Goal: Check status: Check status

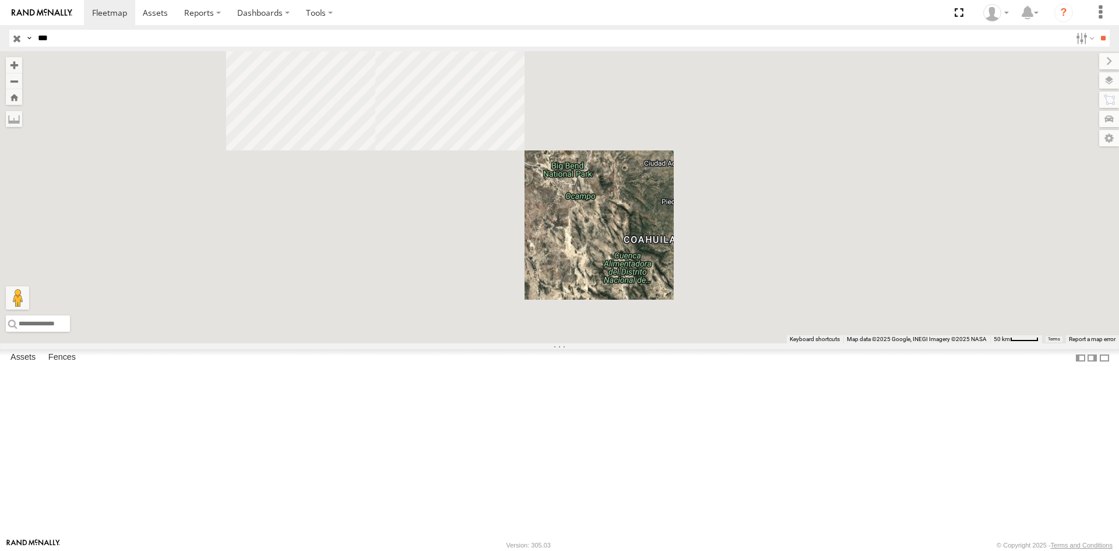
select select "**********"
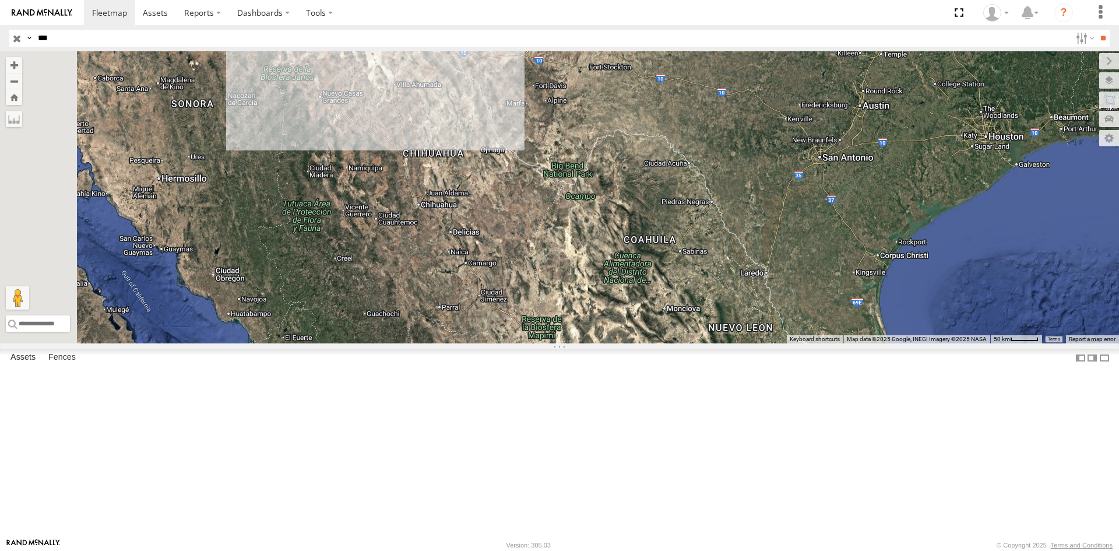
click at [0, 0] on div "FLEXTRANSFER" at bounding box center [0, 0] width 0 height 0
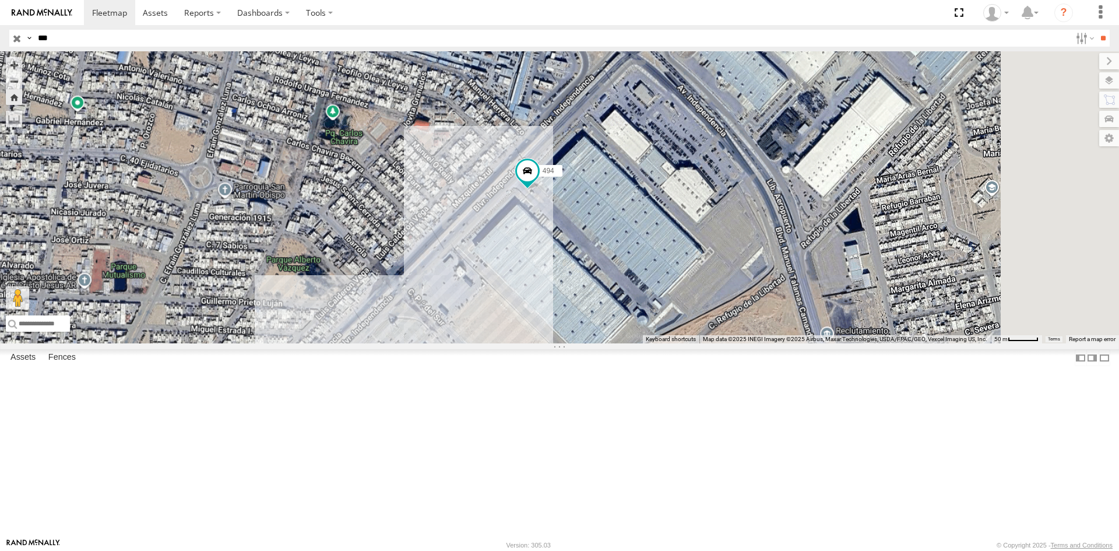
drag, startPoint x: 756, startPoint y: 423, endPoint x: 639, endPoint y: 334, distance: 146.9
click at [705, 343] on div "494" at bounding box center [559, 197] width 1119 height 292
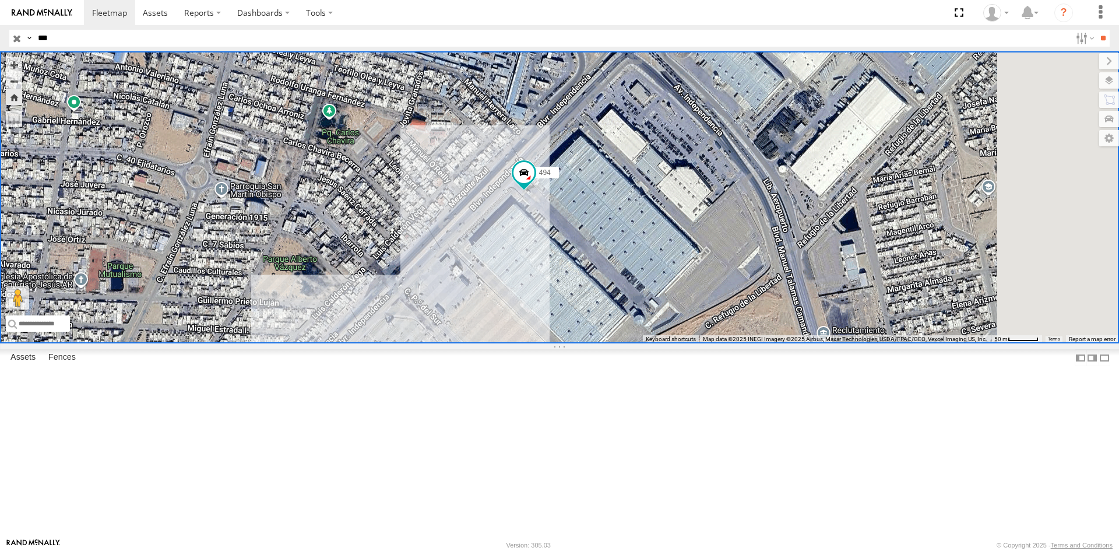
click at [0, 0] on div "494 FLEXTRANSFER" at bounding box center [0, 0] width 0 height 0
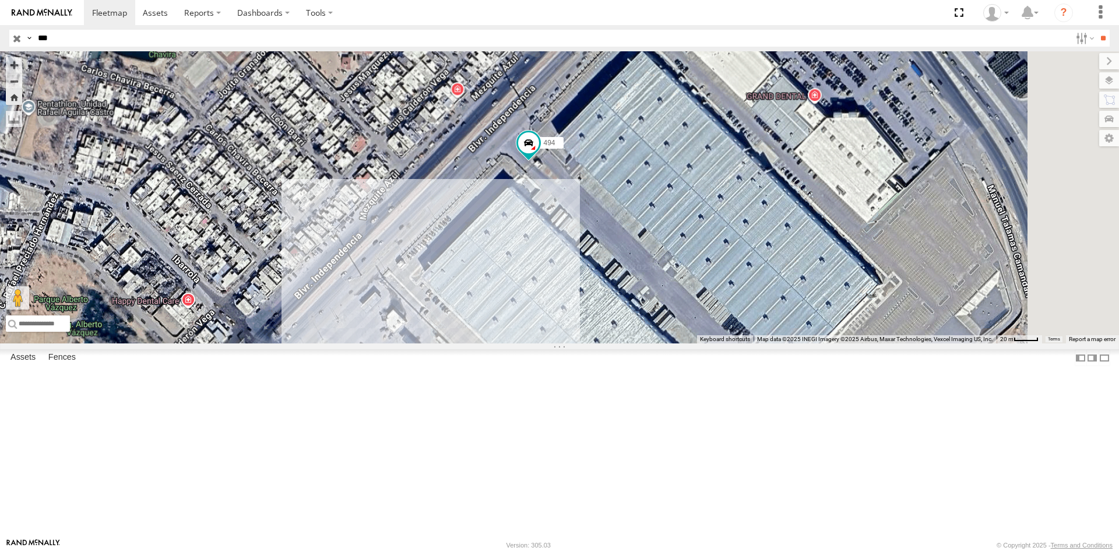
drag, startPoint x: 799, startPoint y: 378, endPoint x: 716, endPoint y: 294, distance: 118.3
click at [732, 297] on div "494" at bounding box center [559, 197] width 1119 height 292
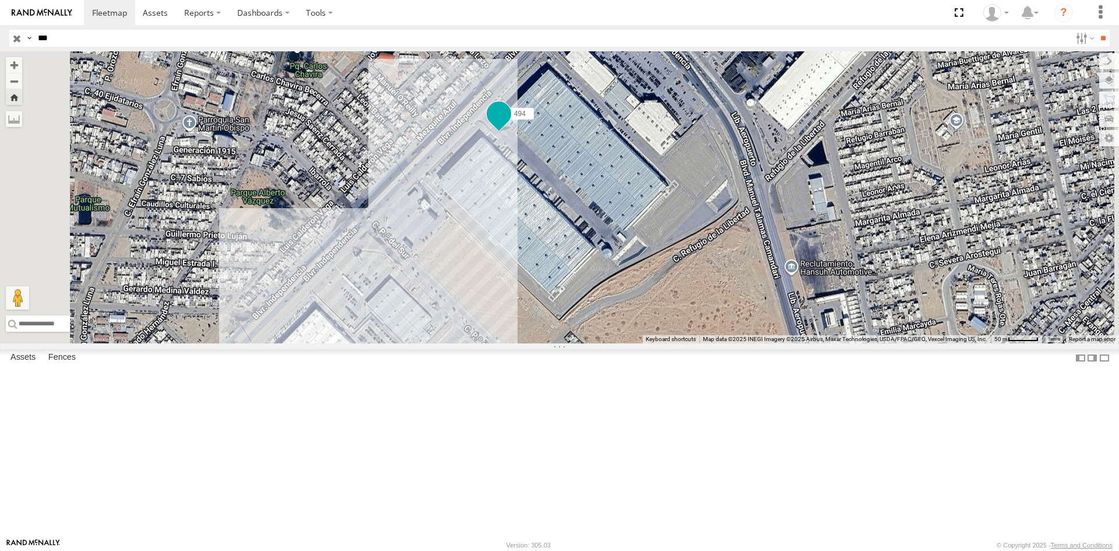
click at [526, 118] on span "494" at bounding box center [520, 114] width 12 height 8
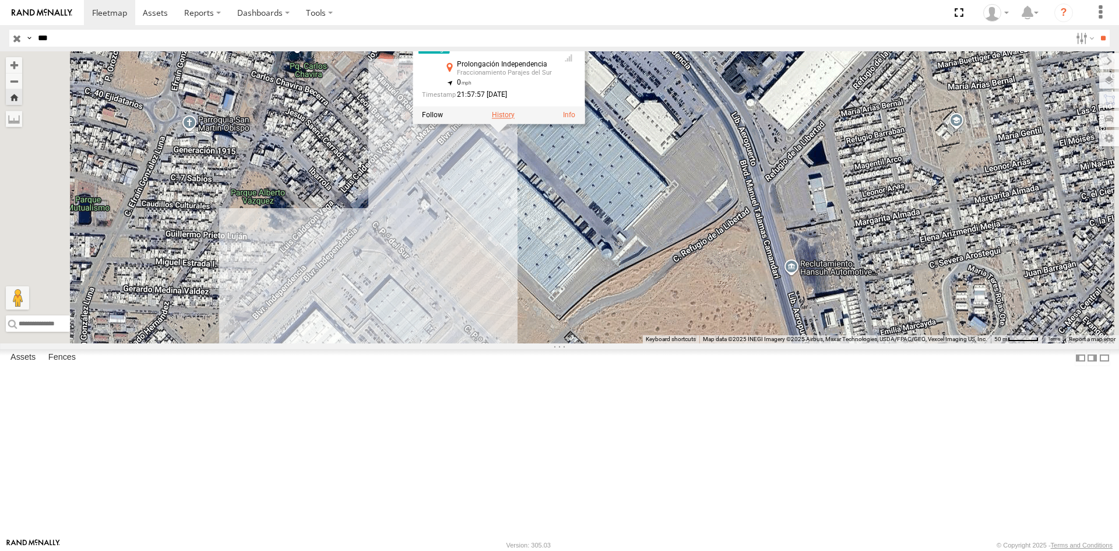
click at [515, 119] on label at bounding box center [503, 115] width 23 height 8
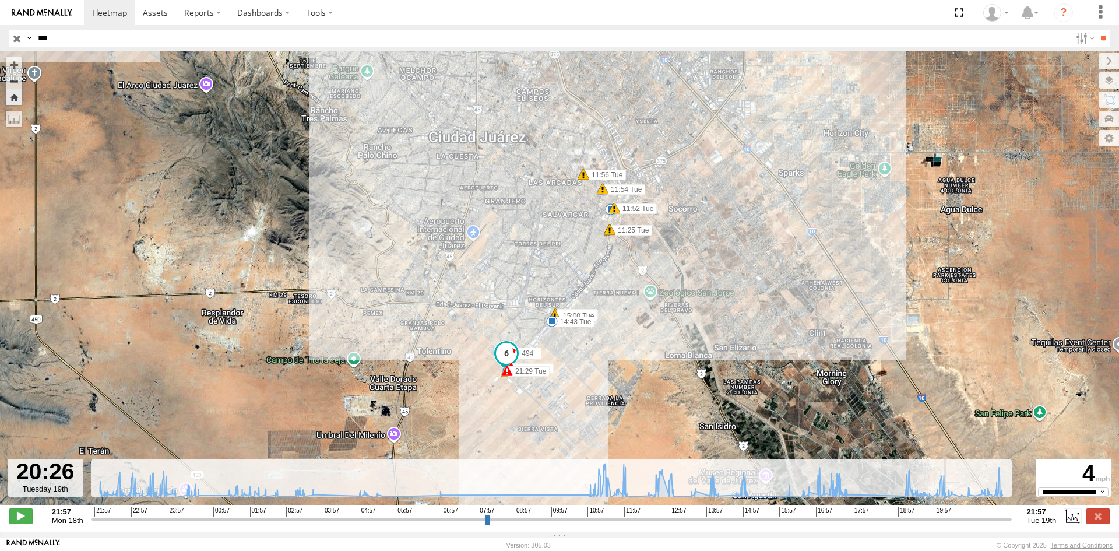
drag, startPoint x: 913, startPoint y: 526, endPoint x: 949, endPoint y: 522, distance: 36.9
click at [949, 522] on input "range" at bounding box center [551, 518] width 921 height 11
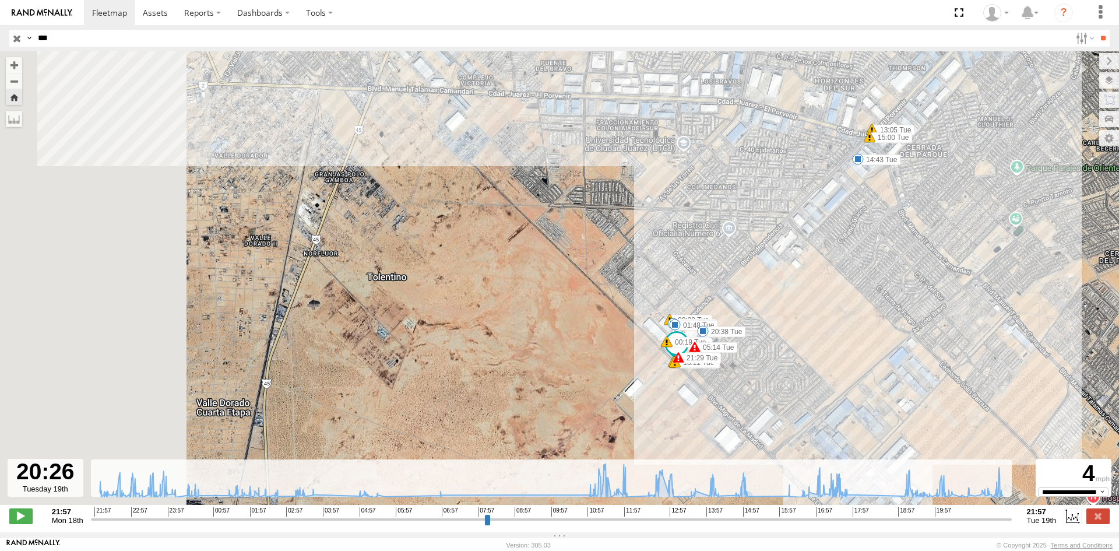
drag, startPoint x: 415, startPoint y: 353, endPoint x: 840, endPoint y: 436, distance: 432.9
click at [850, 441] on div "494 05:14 Tue 11:24 Tue 11:25 Tue 11:52 Tue 11:54 Tue 11:56 Tue 13:05 Tue 14:43…" at bounding box center [559, 284] width 1119 height 466
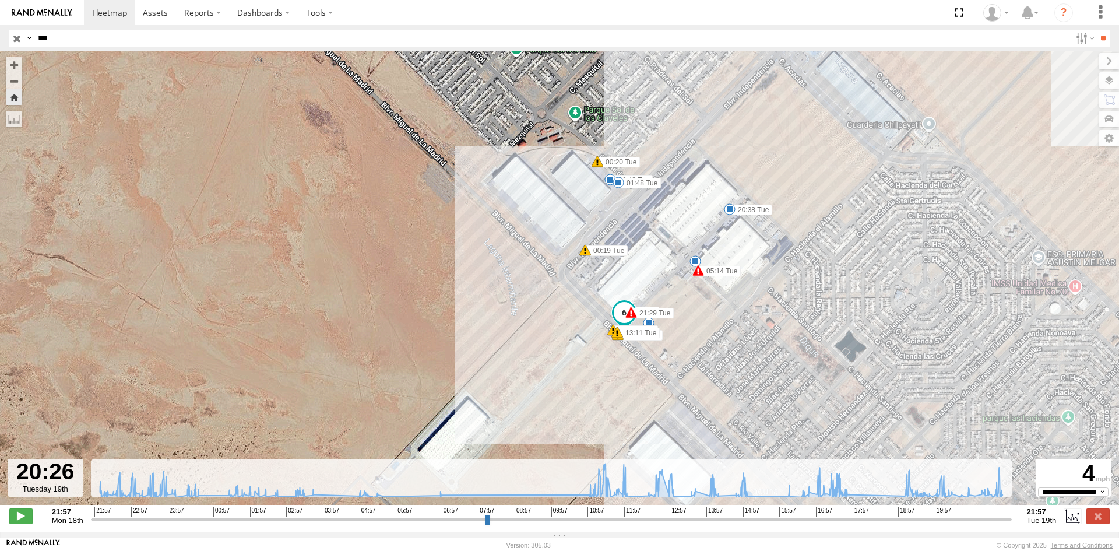
drag, startPoint x: 709, startPoint y: 381, endPoint x: 596, endPoint y: 428, distance: 122.8
click at [602, 428] on div "494 05:14 Tue 11:24 Tue 11:25 Tue 11:52 Tue 11:54 Tue 11:56 Tue 13:05 Tue 14:43…" at bounding box center [559, 284] width 1119 height 466
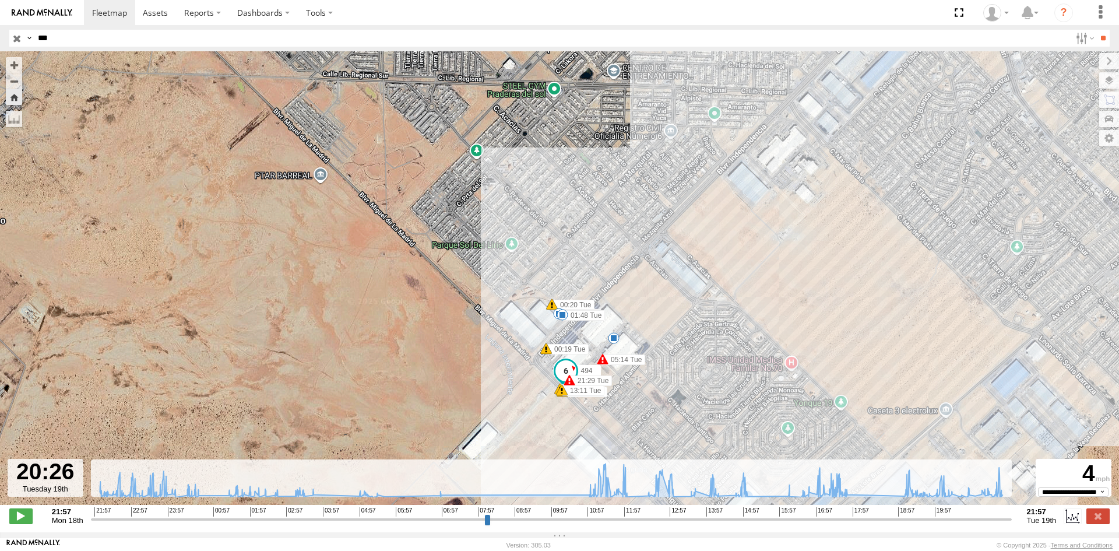
click at [604, 409] on div "494 05:14 Tue 11:24 Tue 11:25 Tue 11:52 Tue 11:54 Tue 11:56 Tue 13:05 Tue 14:43…" at bounding box center [559, 284] width 1119 height 466
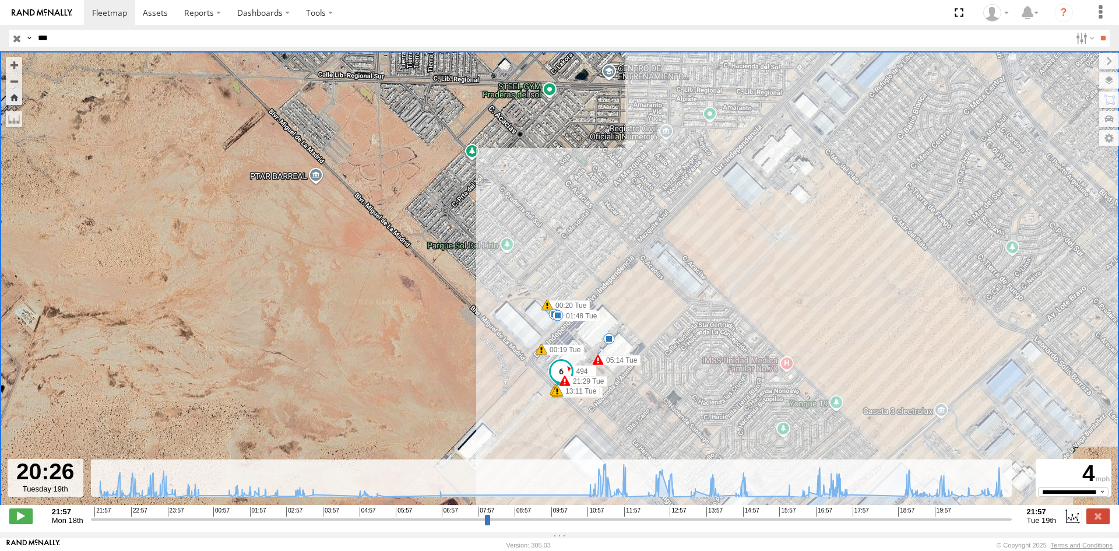
click at [79, 30] on input "***" at bounding box center [551, 38] width 1037 height 17
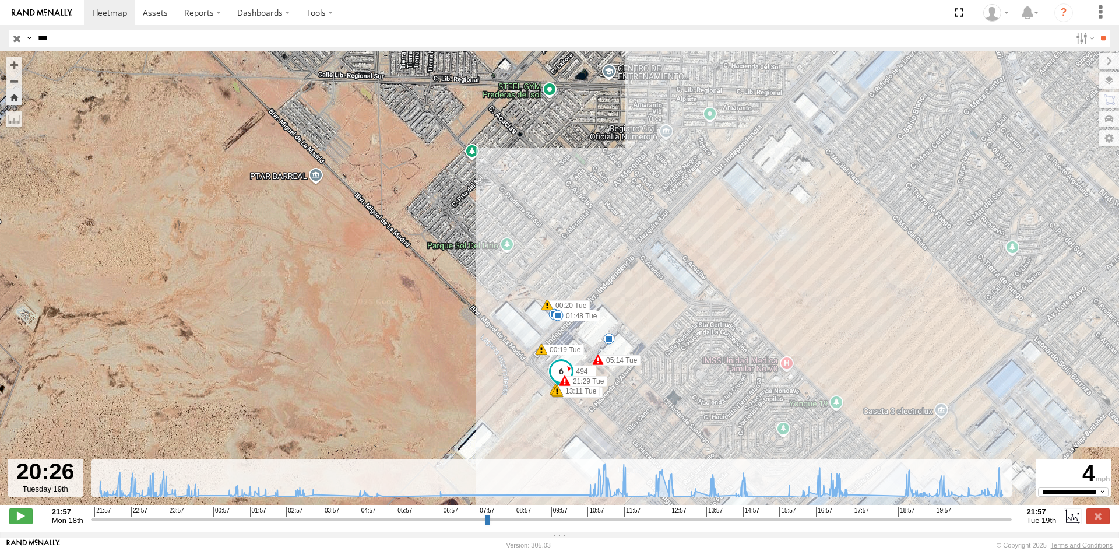
click at [1096, 30] on input "**" at bounding box center [1102, 38] width 13 height 17
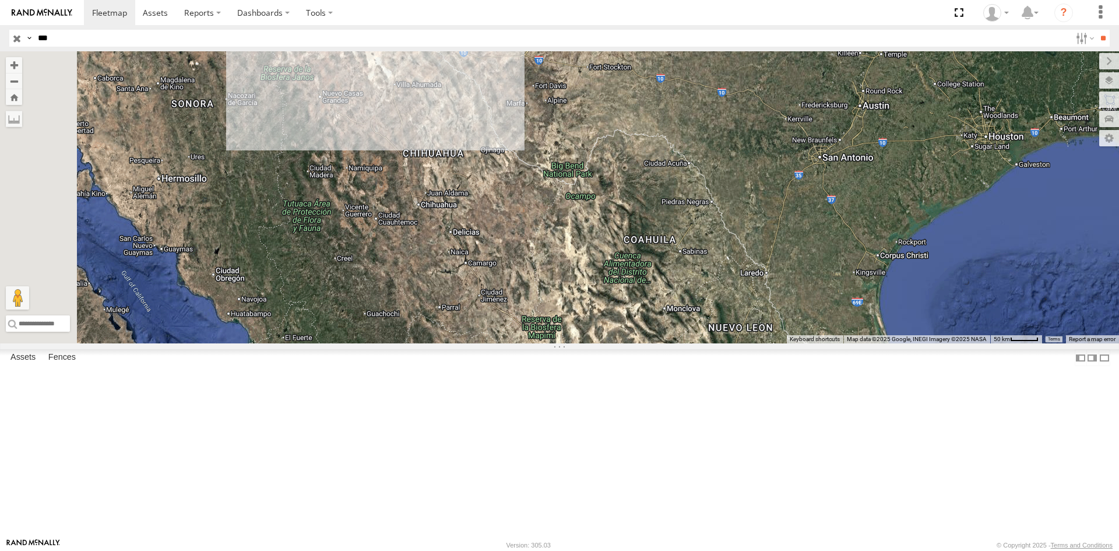
click at [0, 0] on div "494" at bounding box center [0, 0] width 0 height 0
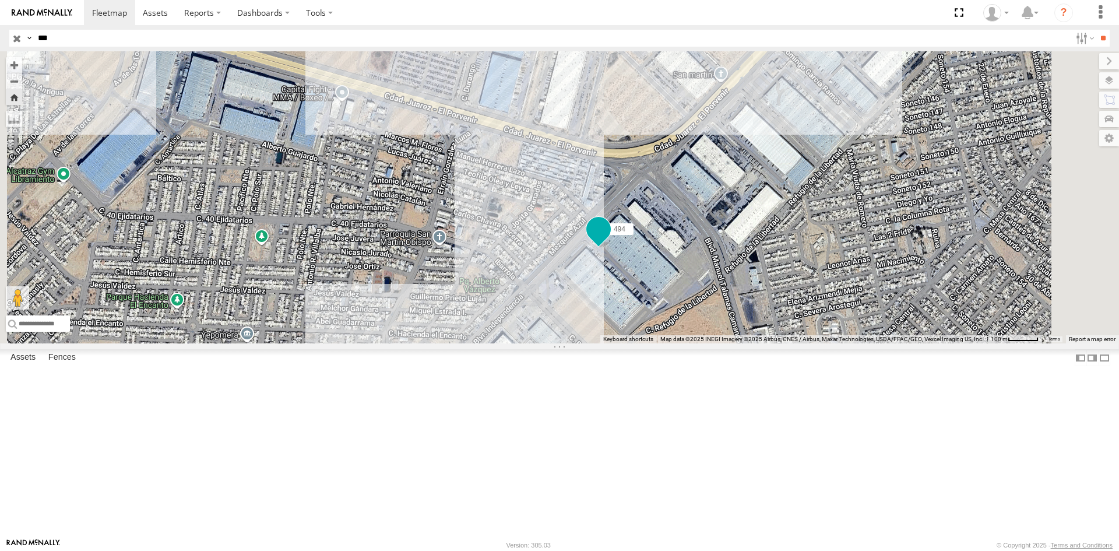
click at [625, 233] on span "494" at bounding box center [620, 229] width 12 height 8
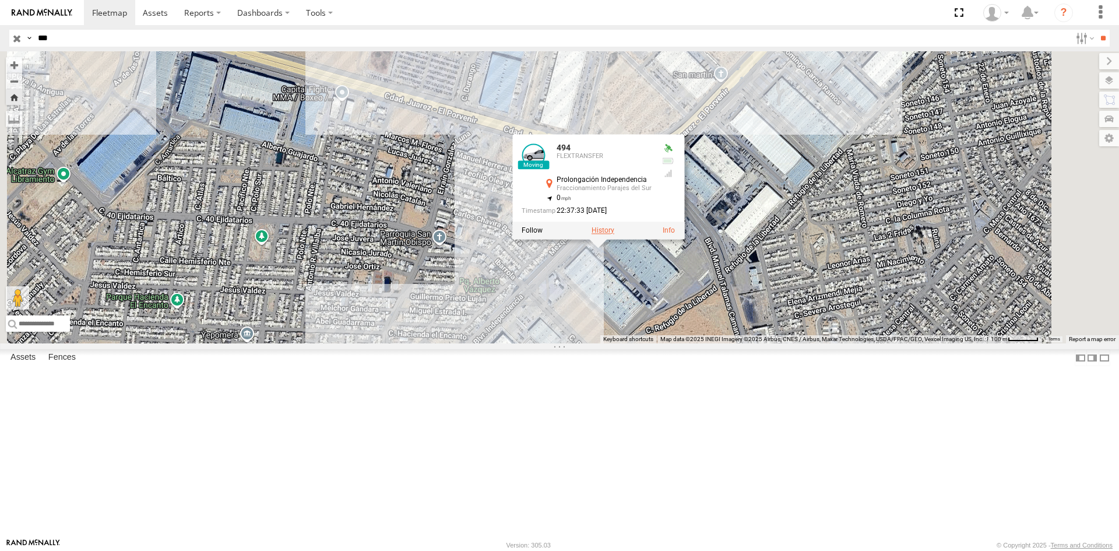
click at [614, 234] on label at bounding box center [602, 230] width 23 height 8
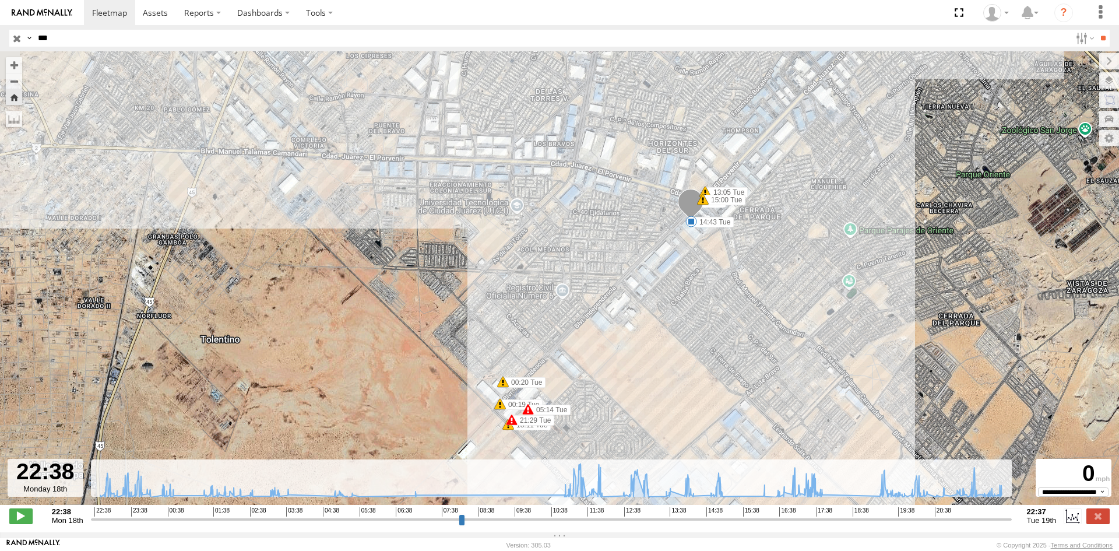
drag, startPoint x: 663, startPoint y: 410, endPoint x: 707, endPoint y: 290, distance: 128.0
click at [707, 290] on div "494 00:19 Tue 00:20 Tue 05:14 Tue 11:24 Tue 11:25 Tue 11:32 Tue 11:39 Tue 11:46…" at bounding box center [559, 284] width 1119 height 466
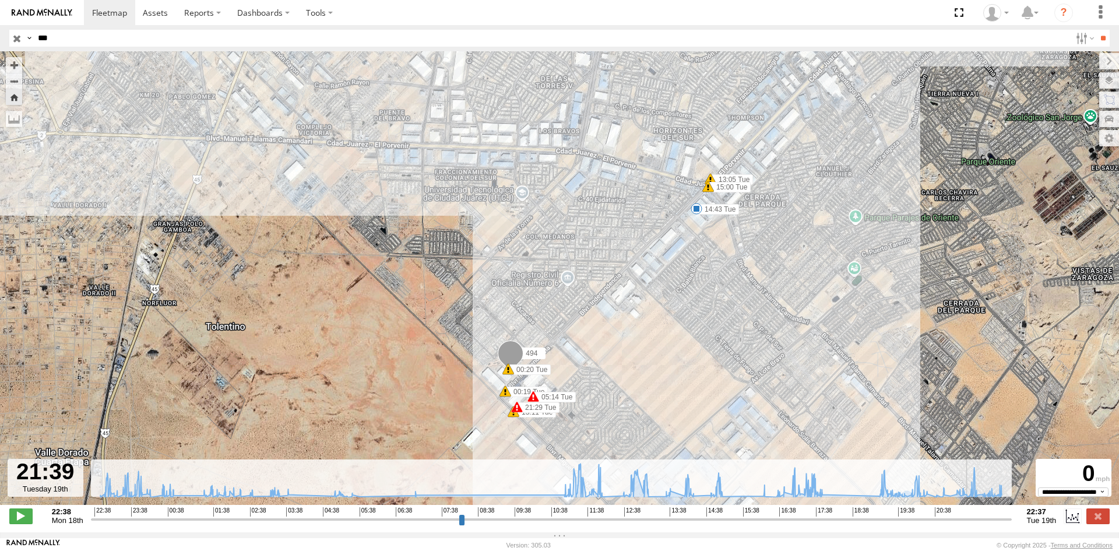
drag, startPoint x: 938, startPoint y: 525, endPoint x: 971, endPoint y: 531, distance: 33.2
click at [971, 524] on input "range" at bounding box center [551, 518] width 921 height 11
drag, startPoint x: 918, startPoint y: 522, endPoint x: 1030, endPoint y: 513, distance: 112.2
click at [1012, 513] on input "range" at bounding box center [551, 518] width 921 height 11
click at [105, 34] on input "***" at bounding box center [551, 38] width 1037 height 17
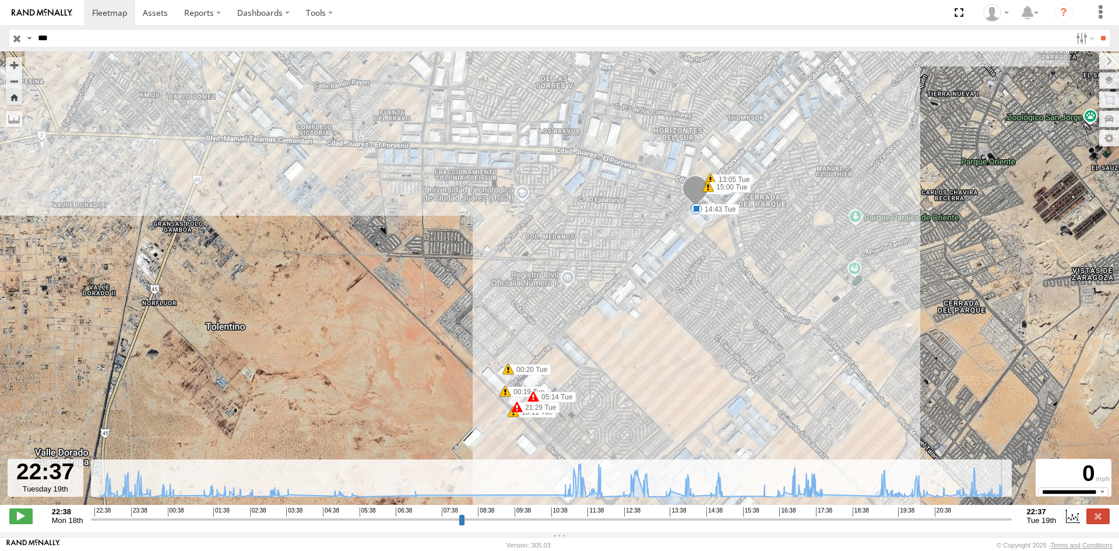
click at [1096, 30] on input "**" at bounding box center [1102, 38] width 13 height 17
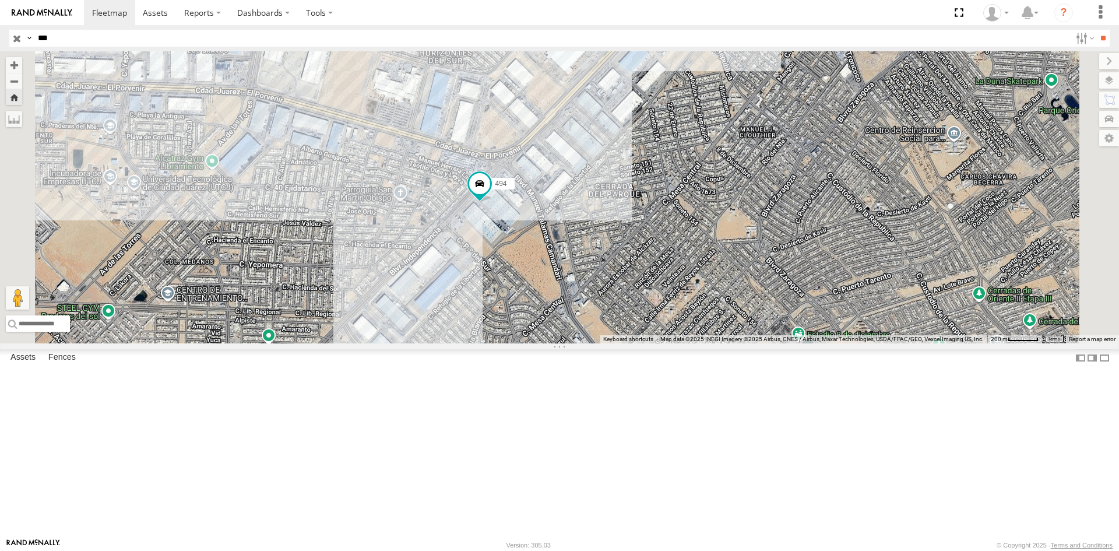
drag, startPoint x: 572, startPoint y: 333, endPoint x: 562, endPoint y: 319, distance: 17.1
click at [562, 319] on div "494" at bounding box center [559, 197] width 1119 height 292
click at [0, 0] on div "FLEXTRANSFER" at bounding box center [0, 0] width 0 height 0
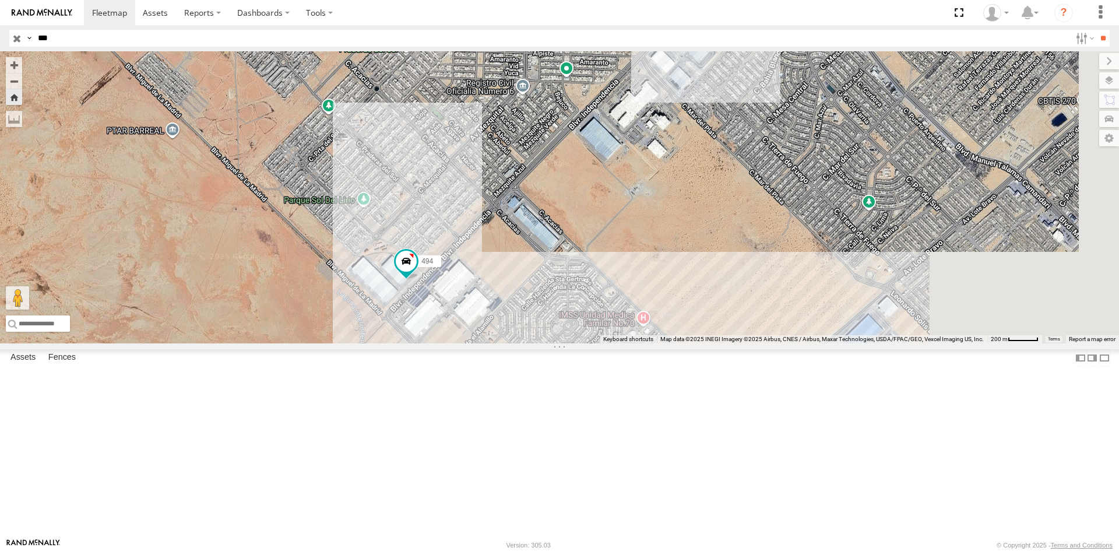
drag, startPoint x: 814, startPoint y: 333, endPoint x: 654, endPoint y: 378, distance: 166.0
click at [654, 343] on div "494" at bounding box center [559, 197] width 1119 height 292
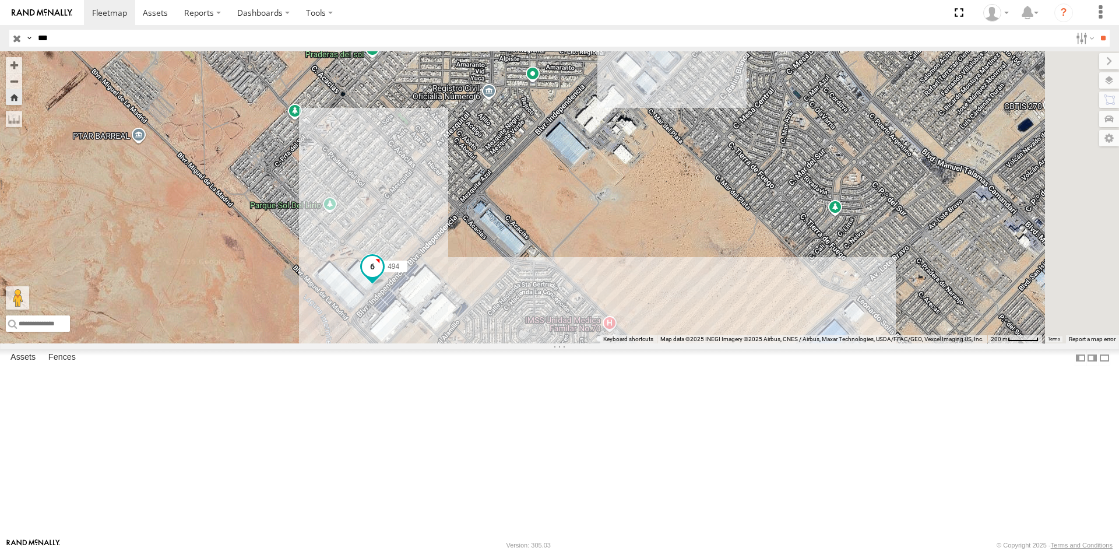
click at [407, 272] on label "494" at bounding box center [392, 266] width 29 height 12
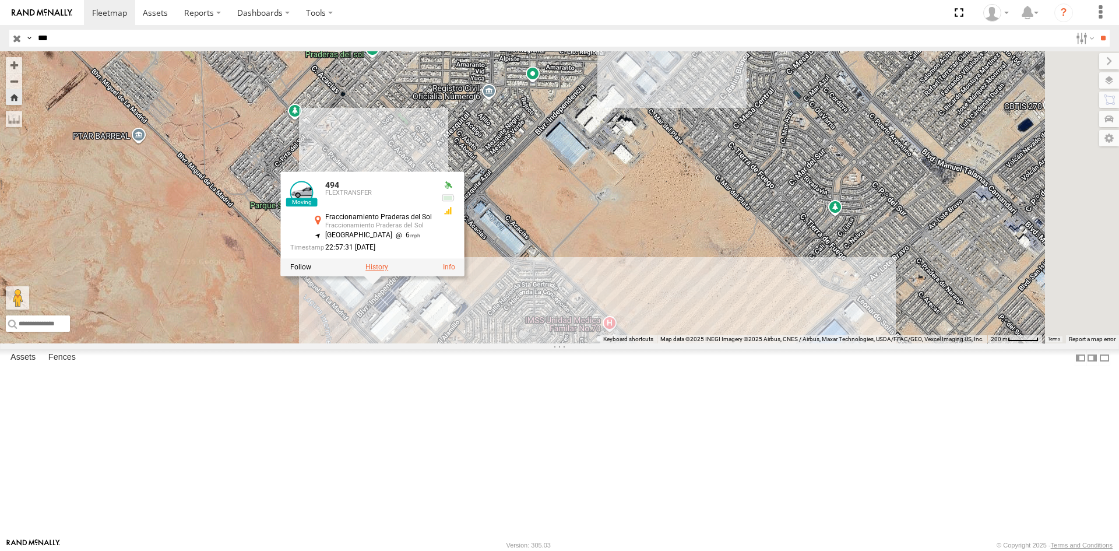
click at [388, 271] on label at bounding box center [376, 267] width 23 height 8
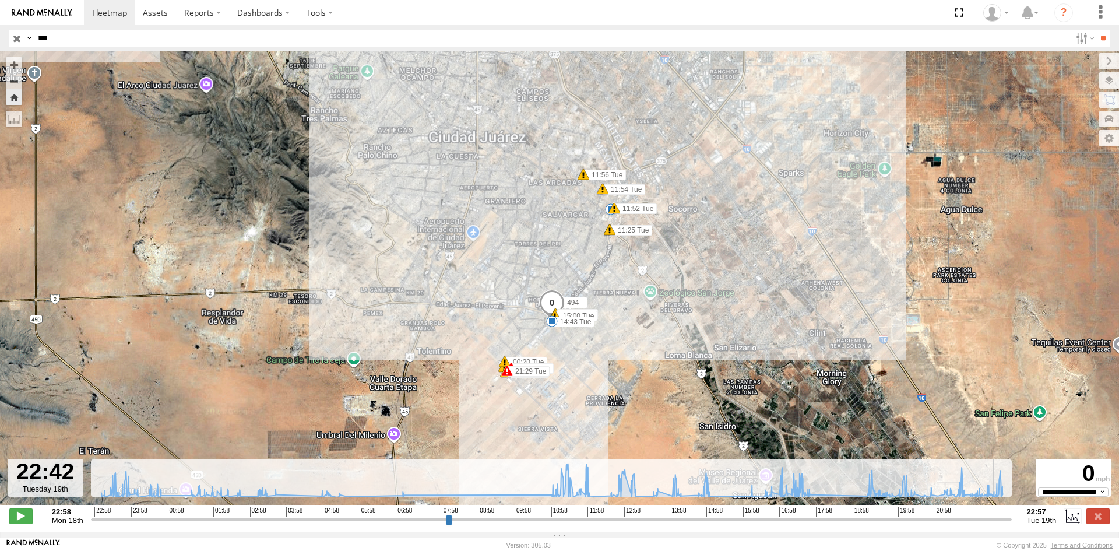
drag, startPoint x: 931, startPoint y: 527, endPoint x: 781, endPoint y: 441, distance: 172.6
click at [998, 524] on input "range" at bounding box center [551, 518] width 921 height 11
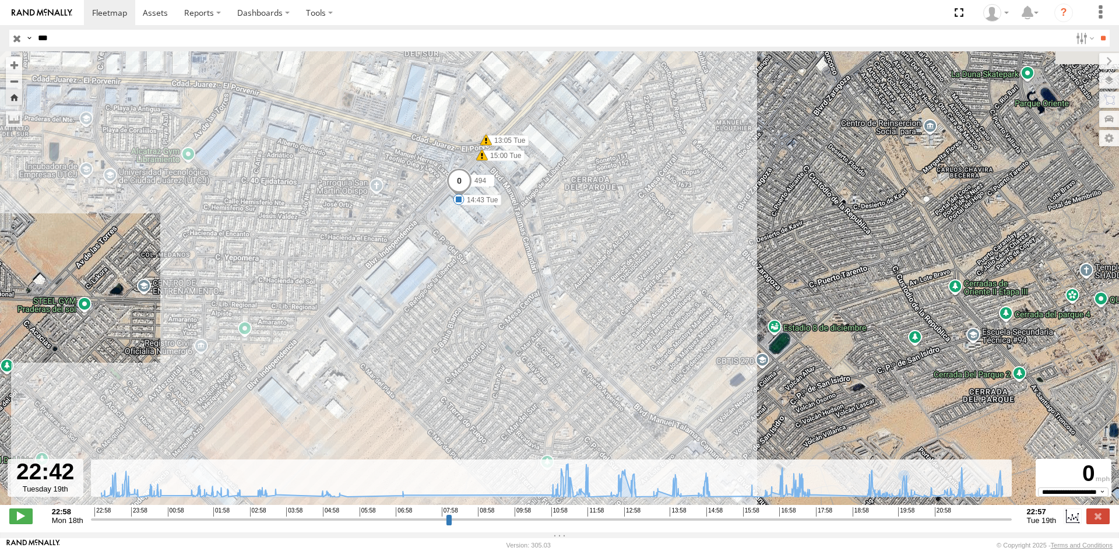
drag, startPoint x: 387, startPoint y: 222, endPoint x: 484, endPoint y: 277, distance: 111.2
click at [484, 277] on div "494 00:19 Tue 00:20 Tue 05:14 Tue 11:24 Tue 11:25 Tue 11:52 Tue 11:54 Tue 11:56…" at bounding box center [559, 284] width 1119 height 466
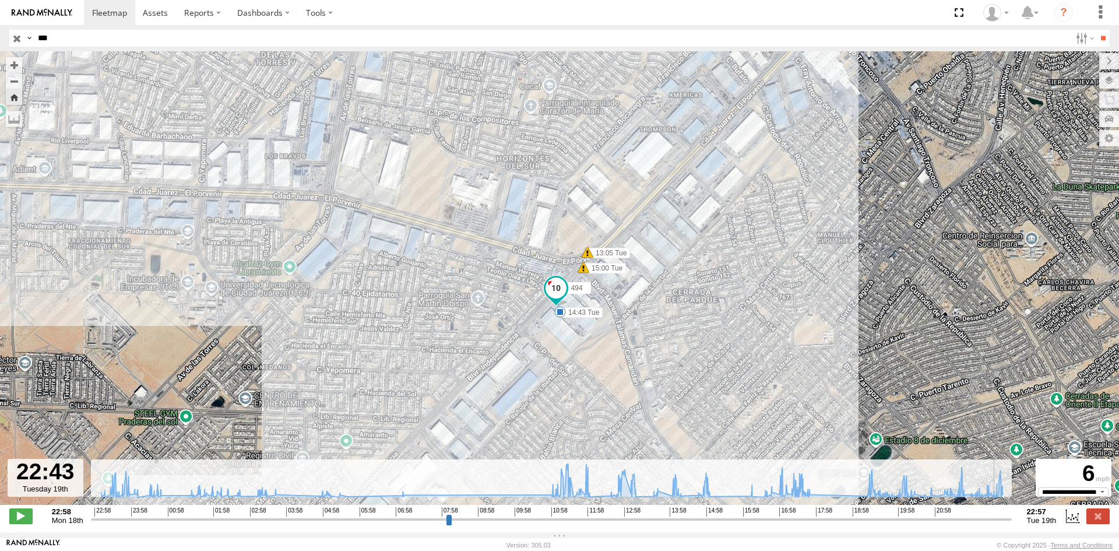
drag, startPoint x: 965, startPoint y: 526, endPoint x: 999, endPoint y: 534, distance: 34.9
click at [999, 524] on input "range" at bounding box center [551, 518] width 921 height 11
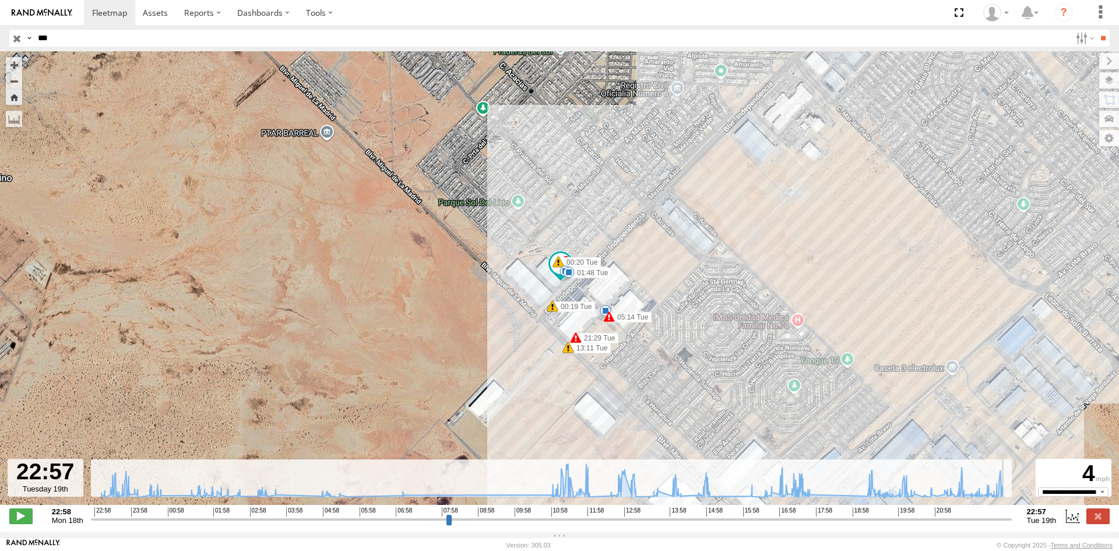
drag, startPoint x: 962, startPoint y: 524, endPoint x: 1023, endPoint y: 541, distance: 63.5
type input "**********"
click at [1012, 524] on input "range" at bounding box center [551, 518] width 921 height 11
click at [107, 45] on input "***" at bounding box center [551, 38] width 1037 height 17
click at [1096, 30] on input "**" at bounding box center [1102, 38] width 13 height 17
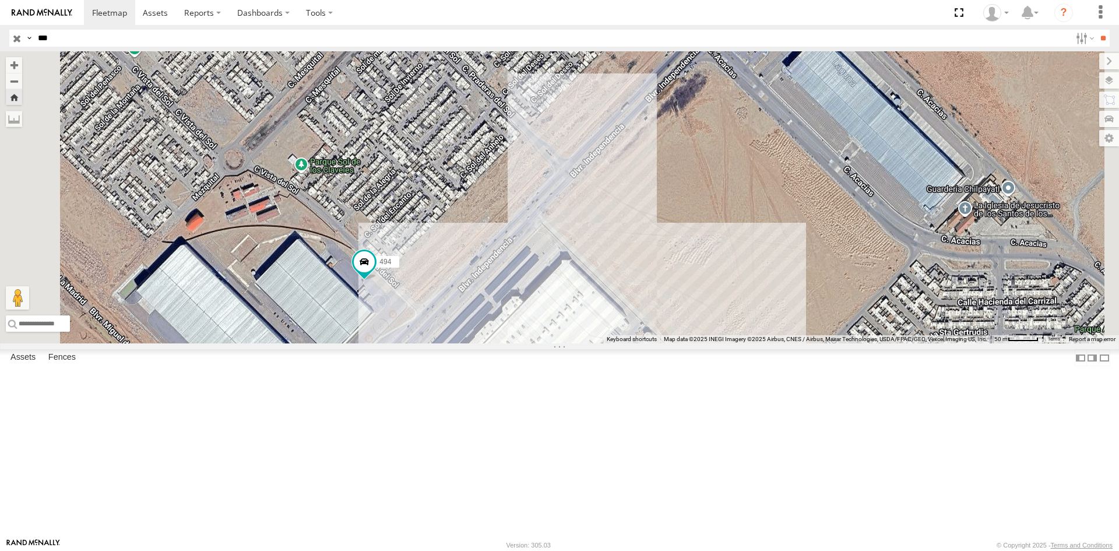
drag, startPoint x: 481, startPoint y: 421, endPoint x: 558, endPoint y: 379, distance: 87.1
click at [558, 343] on div "494" at bounding box center [559, 197] width 1119 height 292
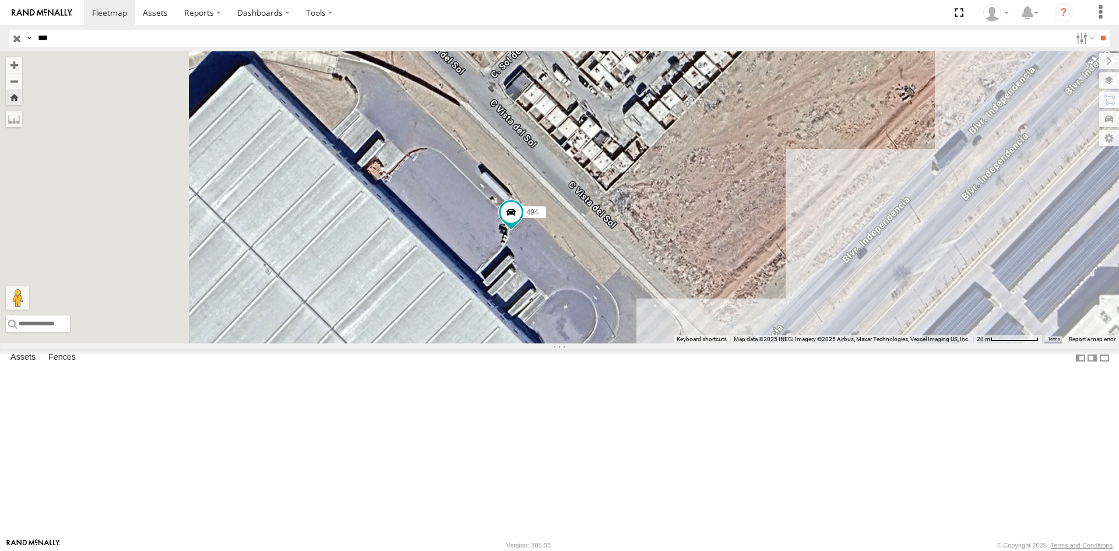
drag, startPoint x: 559, startPoint y: 388, endPoint x: 726, endPoint y: 410, distance: 168.2
click at [726, 343] on div "494" at bounding box center [559, 197] width 1119 height 292
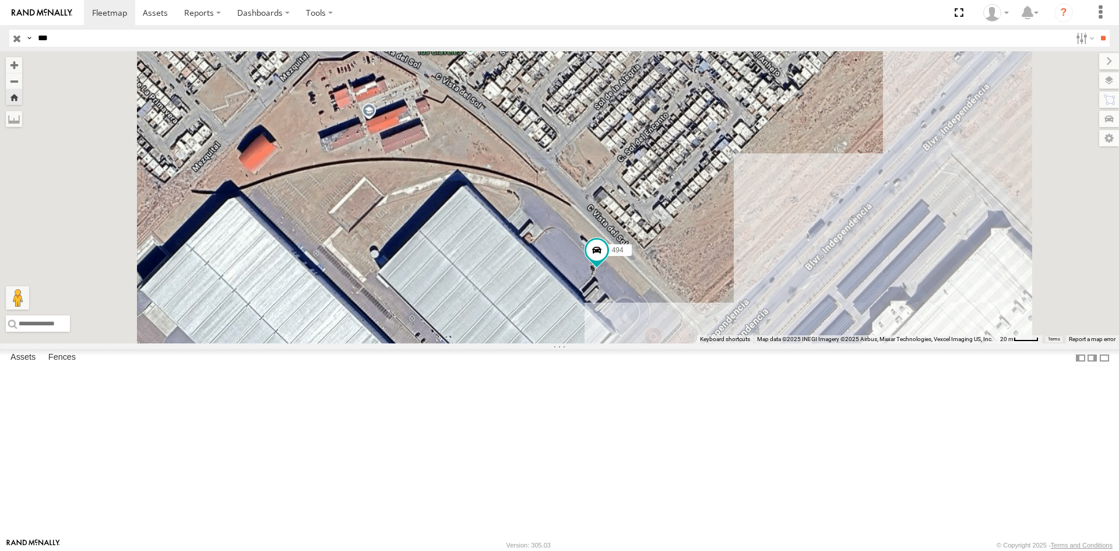
drag, startPoint x: 734, startPoint y: 438, endPoint x: 723, endPoint y: 409, distance: 31.0
click at [728, 343] on div "494" at bounding box center [559, 197] width 1119 height 292
